Goal: Task Accomplishment & Management: Manage account settings

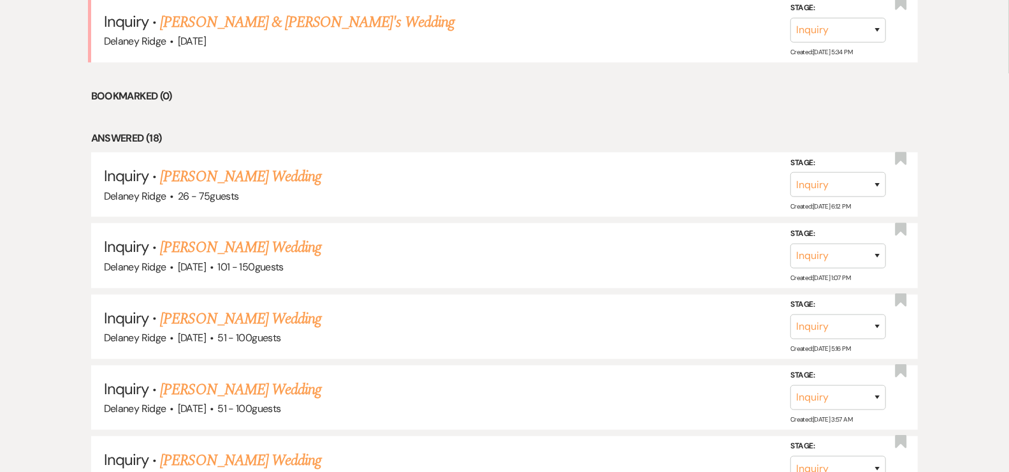
scroll to position [539, 0]
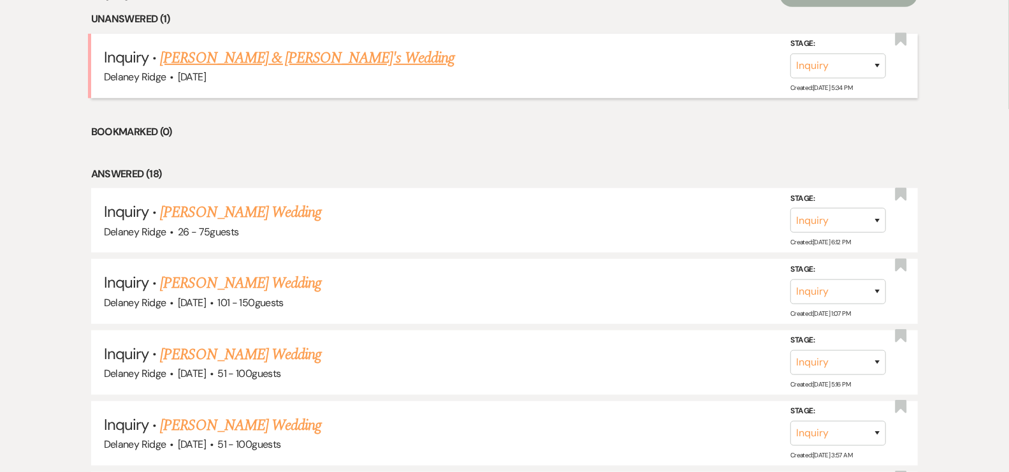
click at [272, 67] on link "[PERSON_NAME] & [PERSON_NAME]'s Wedding" at bounding box center [307, 58] width 294 height 23
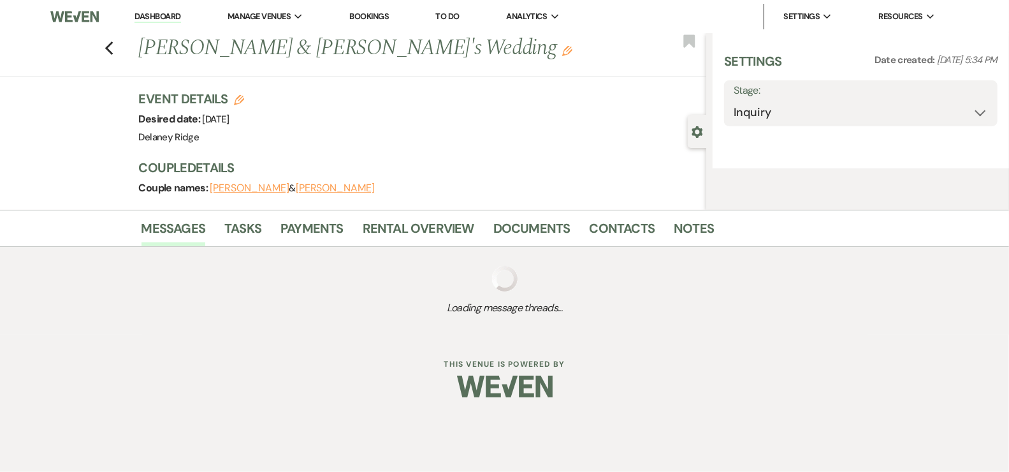
select select "5"
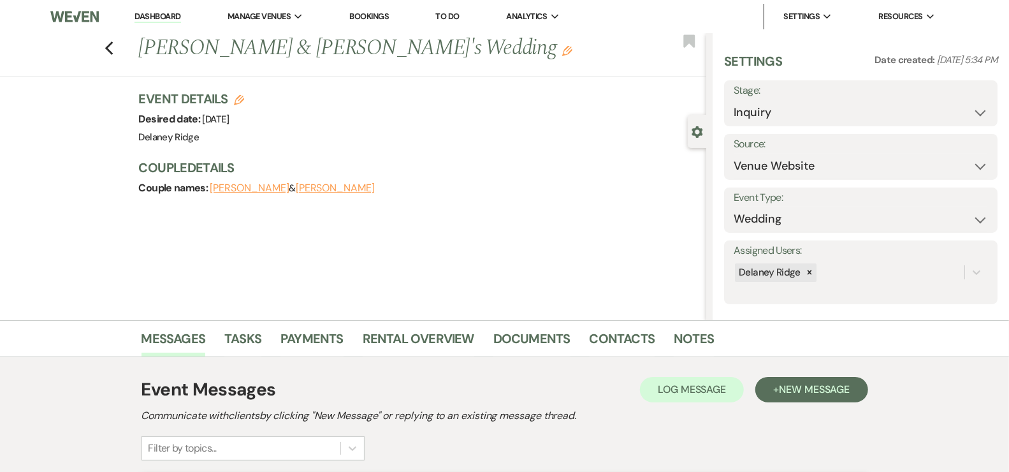
click at [134, 25] on li "Dashboard" at bounding box center [157, 16] width 59 height 25
click at [141, 20] on link "Dashboard" at bounding box center [157, 17] width 46 height 12
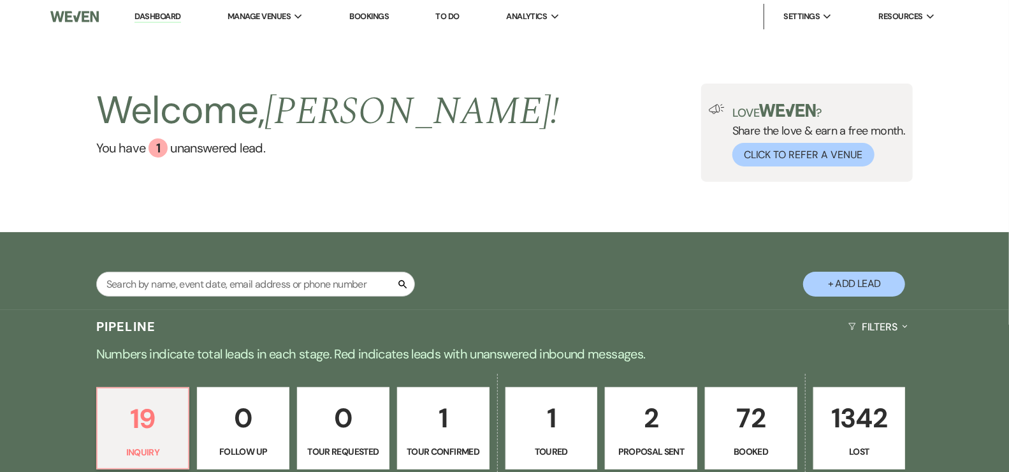
click at [748, 422] on p "72" at bounding box center [751, 417] width 76 height 43
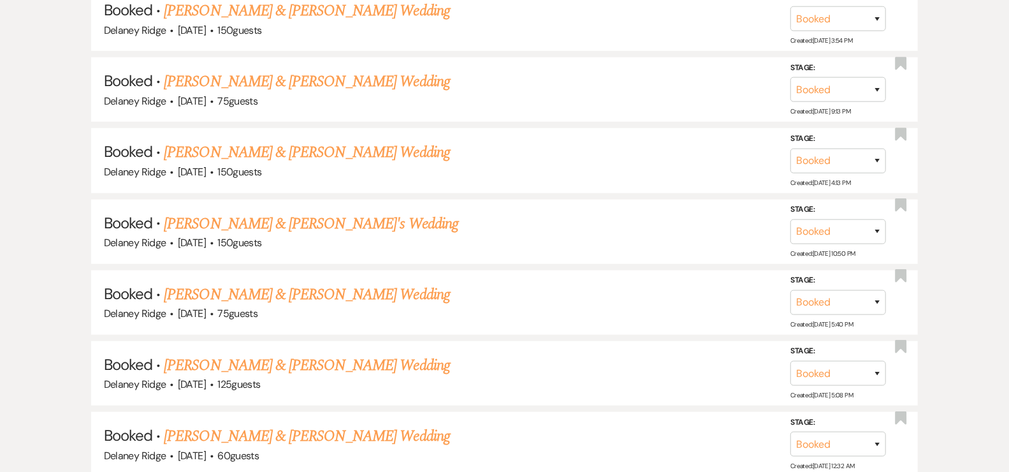
scroll to position [636, 0]
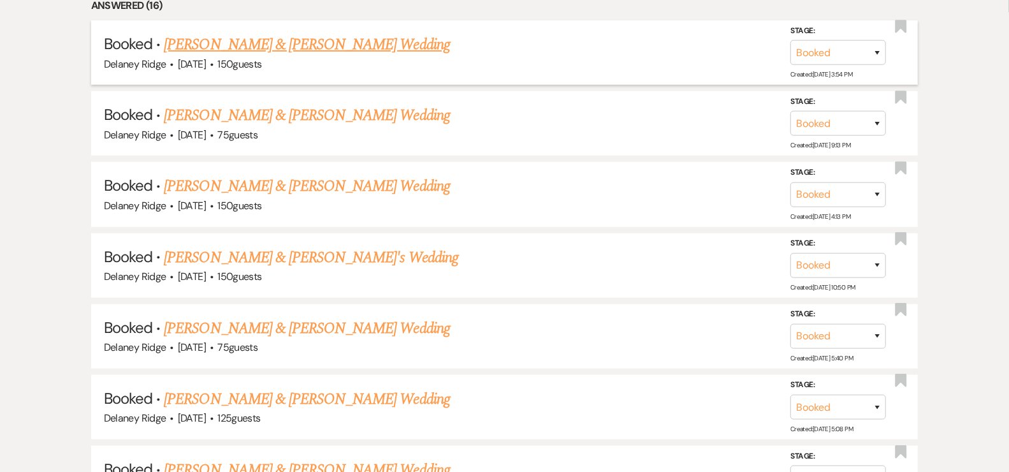
click at [283, 36] on link "[PERSON_NAME] & [PERSON_NAME] Wedding" at bounding box center [307, 44] width 286 height 23
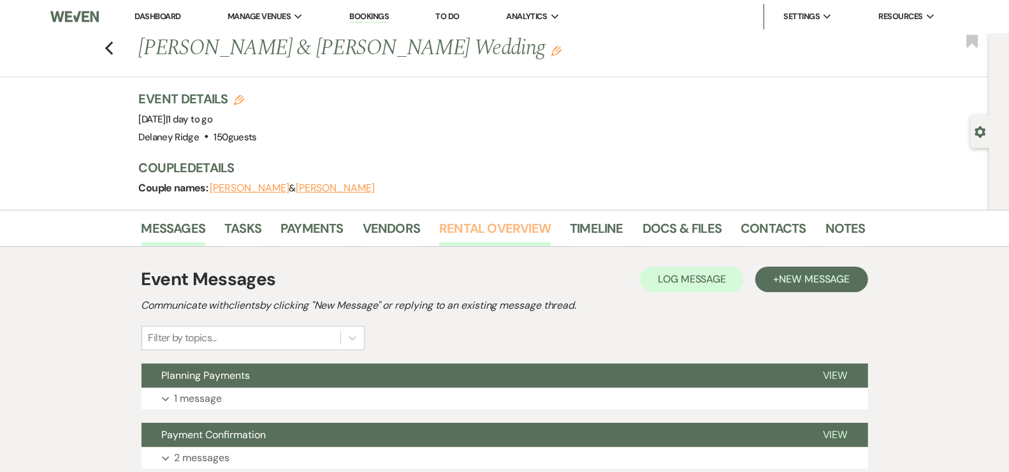
click at [509, 220] on link "Rental Overview" at bounding box center [495, 232] width 112 height 28
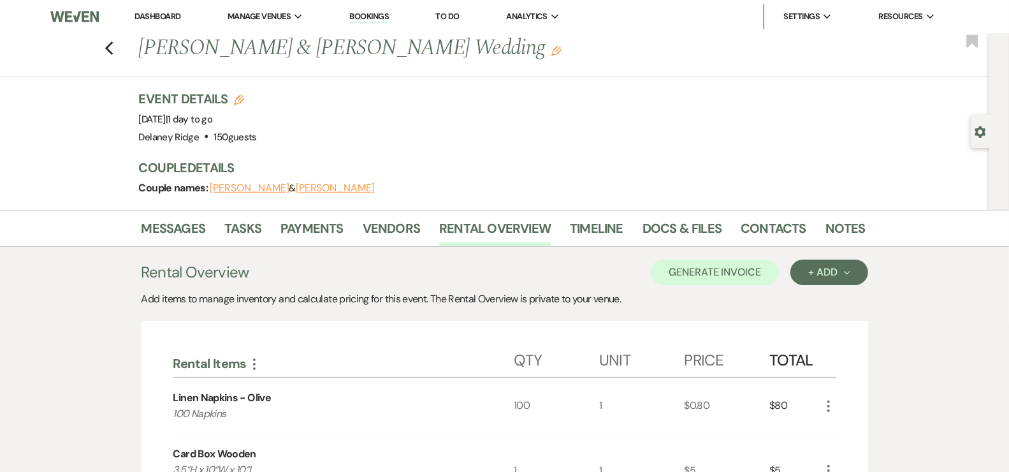
click at [168, 13] on link "Dashboard" at bounding box center [157, 16] width 46 height 11
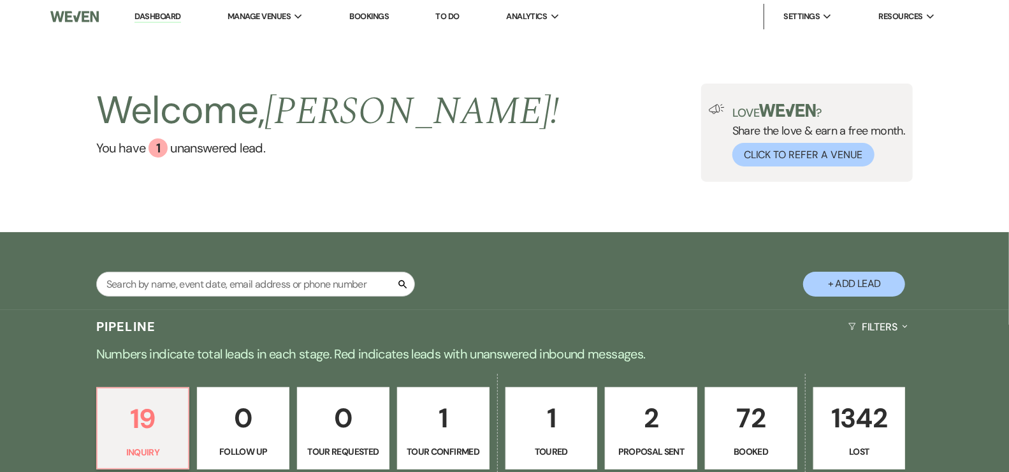
click at [757, 433] on p "72" at bounding box center [751, 417] width 76 height 43
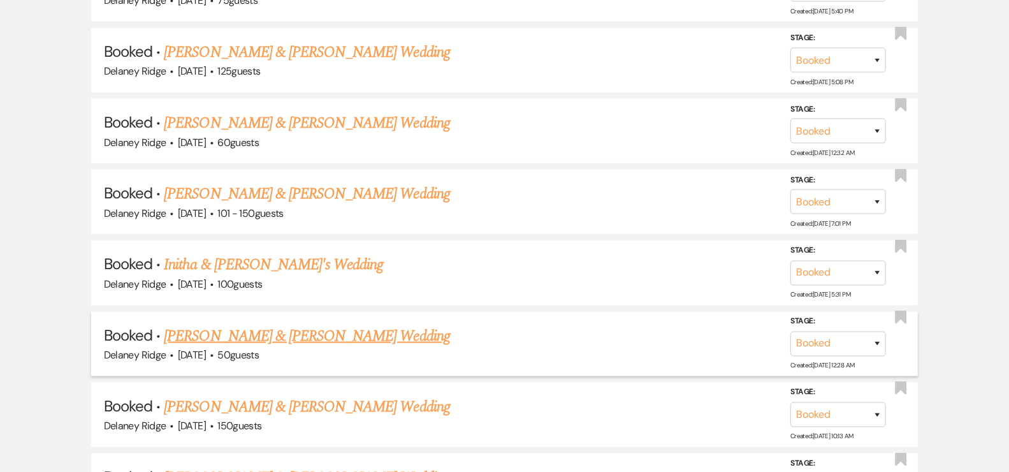
scroll to position [1030, 0]
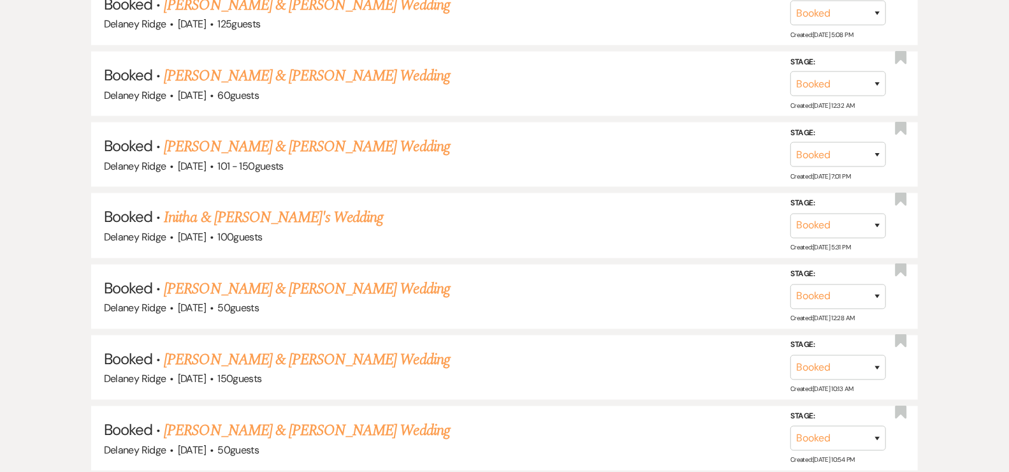
click at [395, 286] on link "[PERSON_NAME] & [PERSON_NAME] Wedding" at bounding box center [307, 288] width 286 height 23
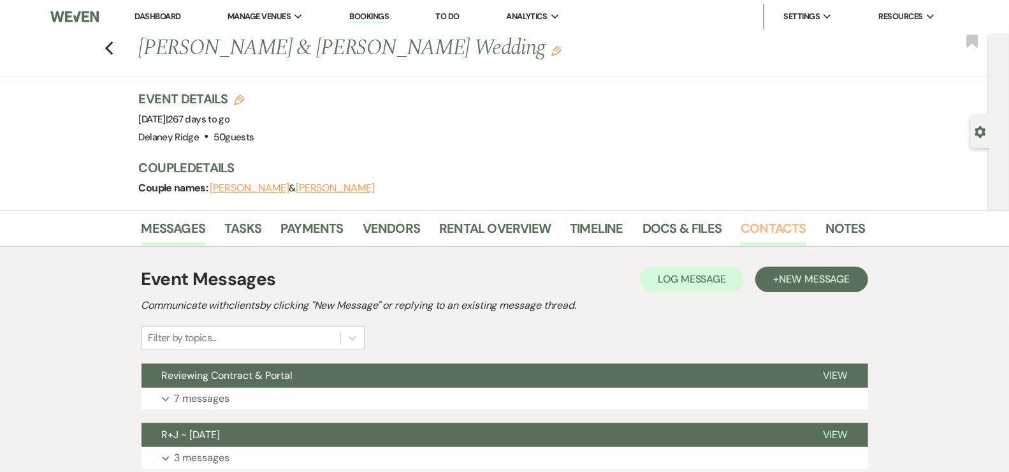
click at [770, 234] on link "Contacts" at bounding box center [774, 232] width 66 height 28
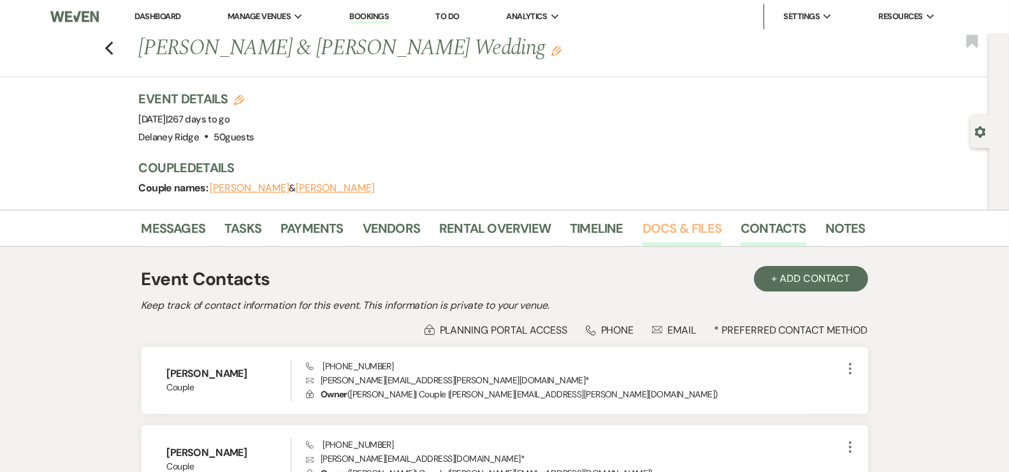
click at [674, 225] on link "Docs & Files" at bounding box center [681, 232] width 79 height 28
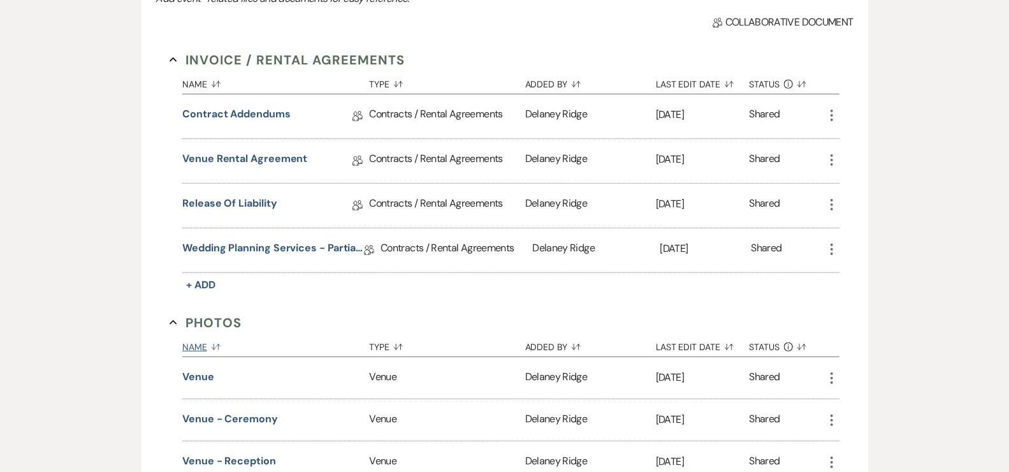
scroll to position [301, 0]
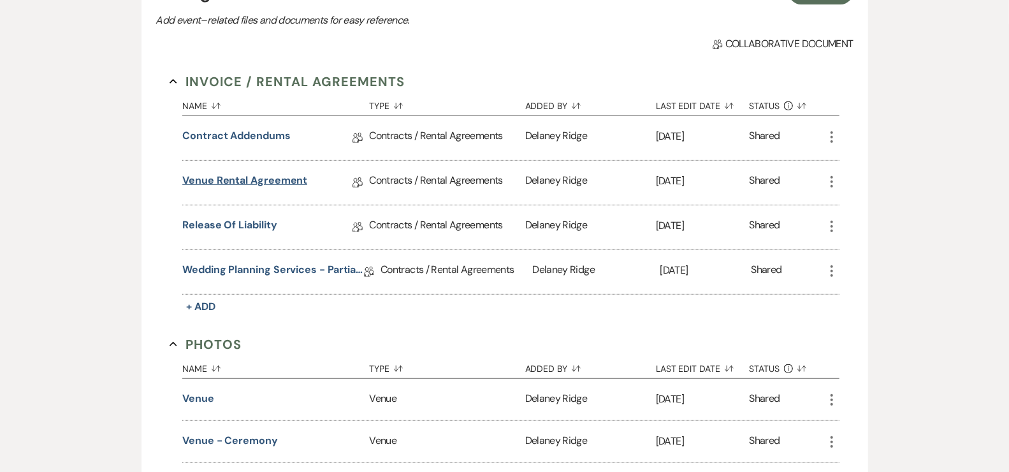
click at [253, 175] on link "Venue Rental Agreement" at bounding box center [244, 183] width 125 height 20
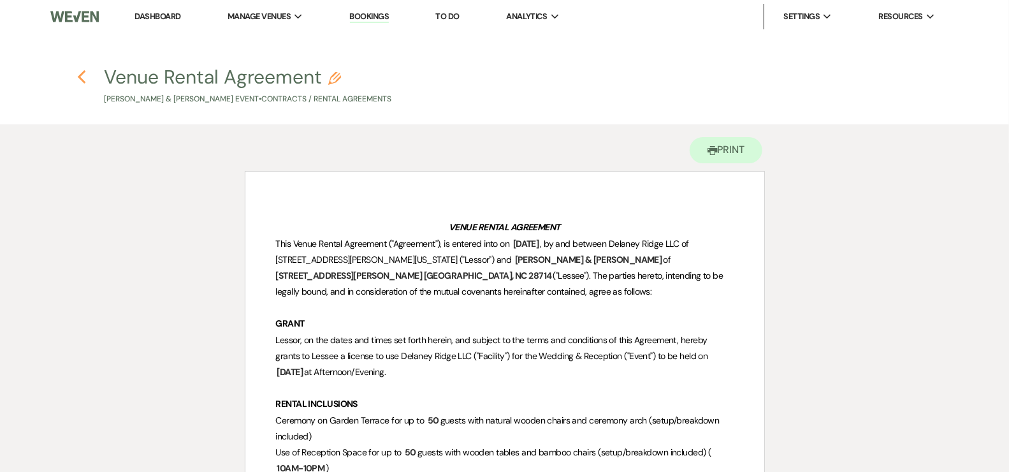
click at [81, 76] on use "button" at bounding box center [81, 77] width 8 height 14
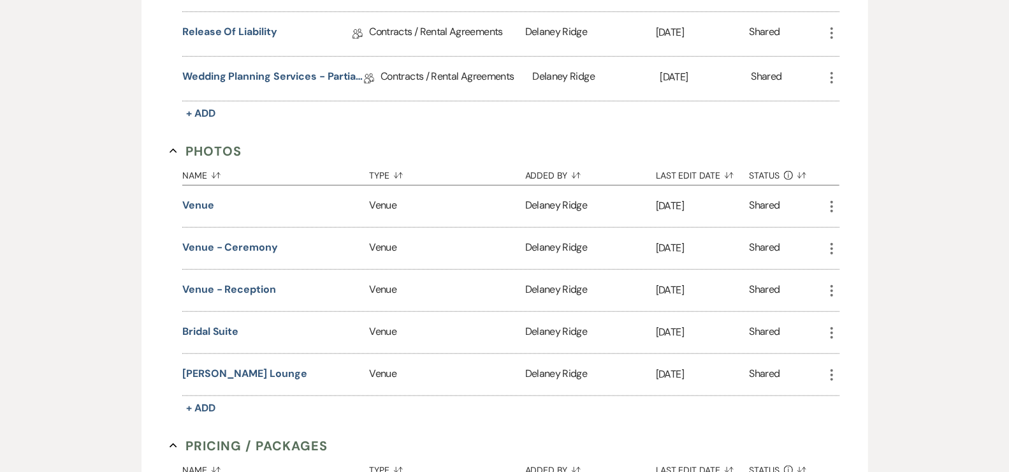
scroll to position [502, 0]
